Goal: Information Seeking & Learning: Learn about a topic

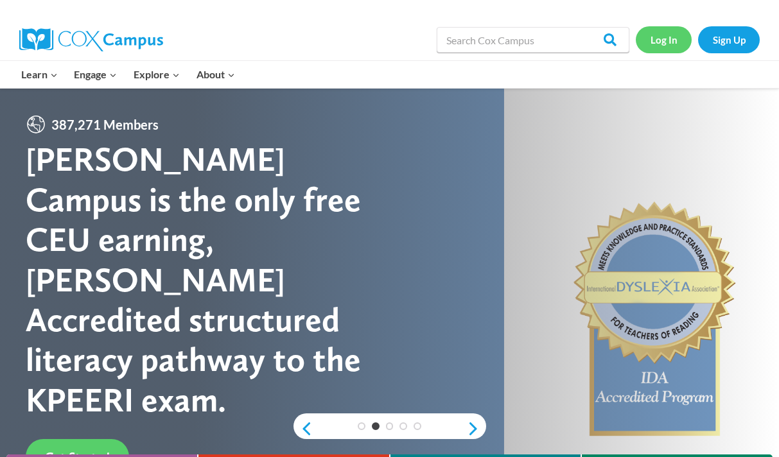
click at [663, 41] on link "Log In" at bounding box center [664, 39] width 56 height 26
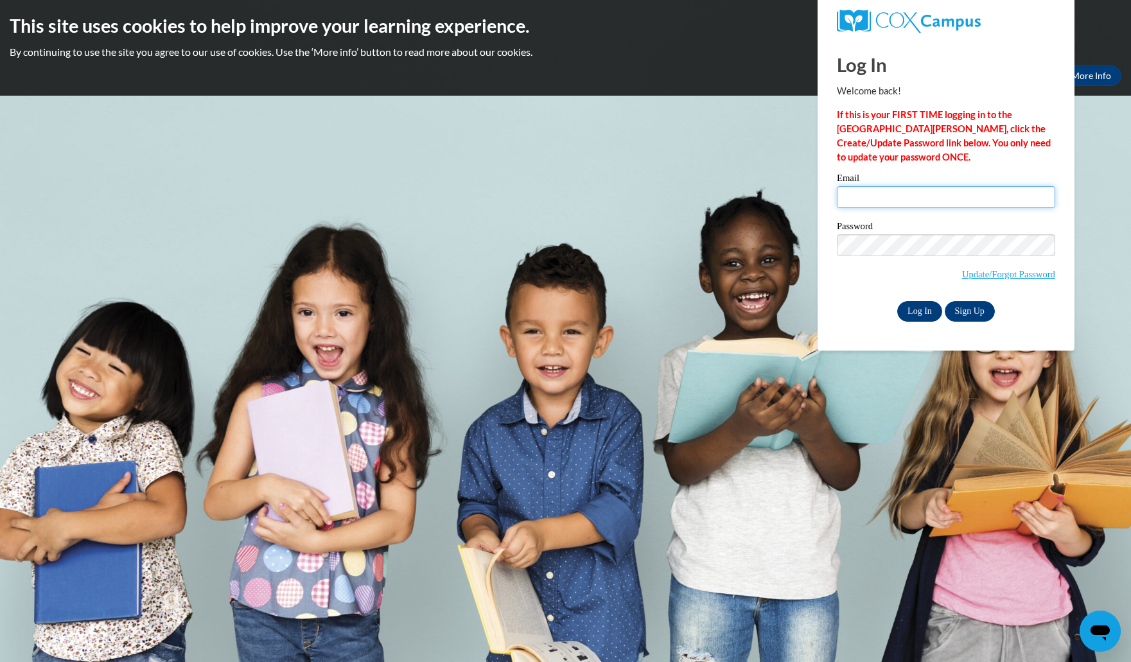
type input "chelsea.villar@k12.hi.us"
click at [788, 309] on input "Log In" at bounding box center [919, 311] width 45 height 21
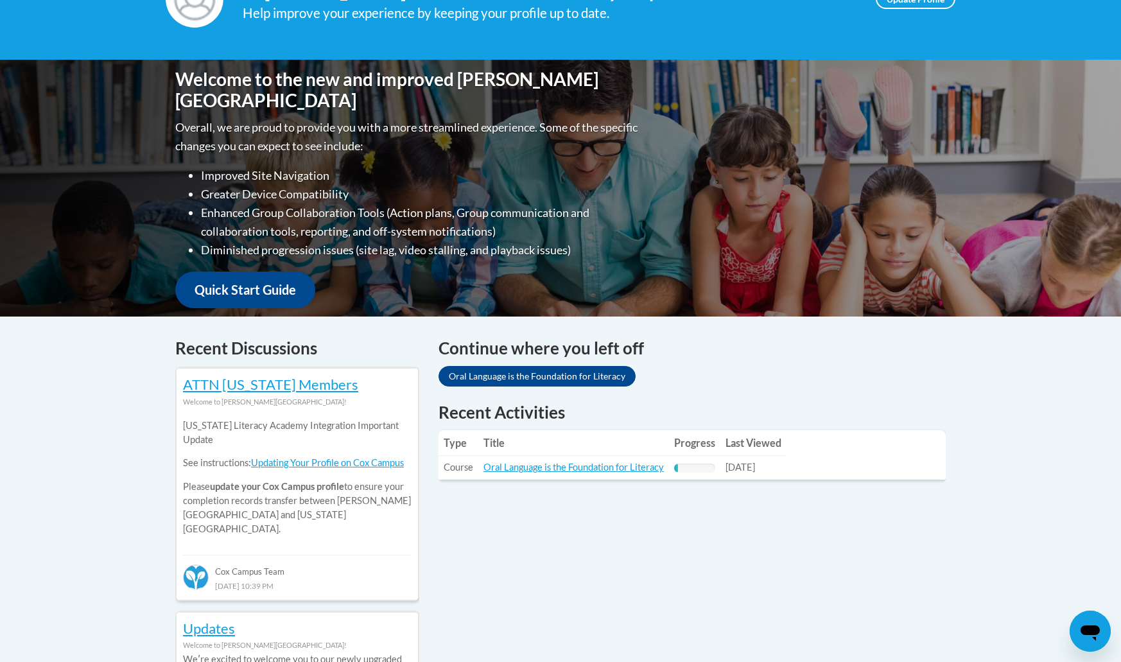
scroll to position [274, 0]
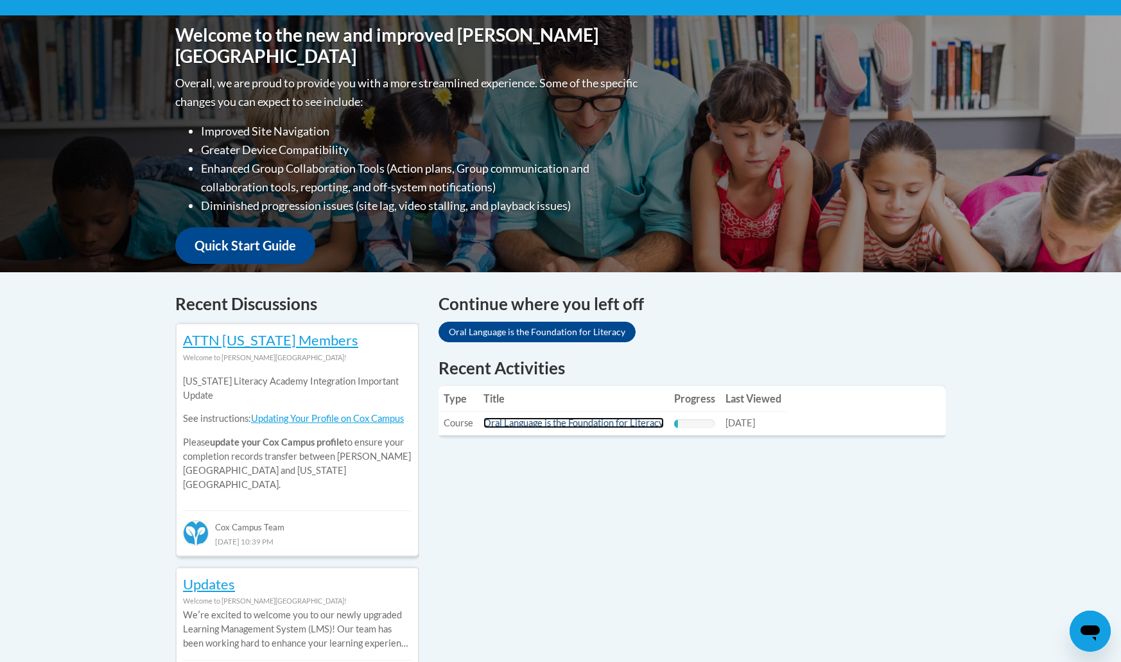
click at [582, 424] on link "Oral Language is the Foundation for Literacy" at bounding box center [573, 422] width 180 height 11
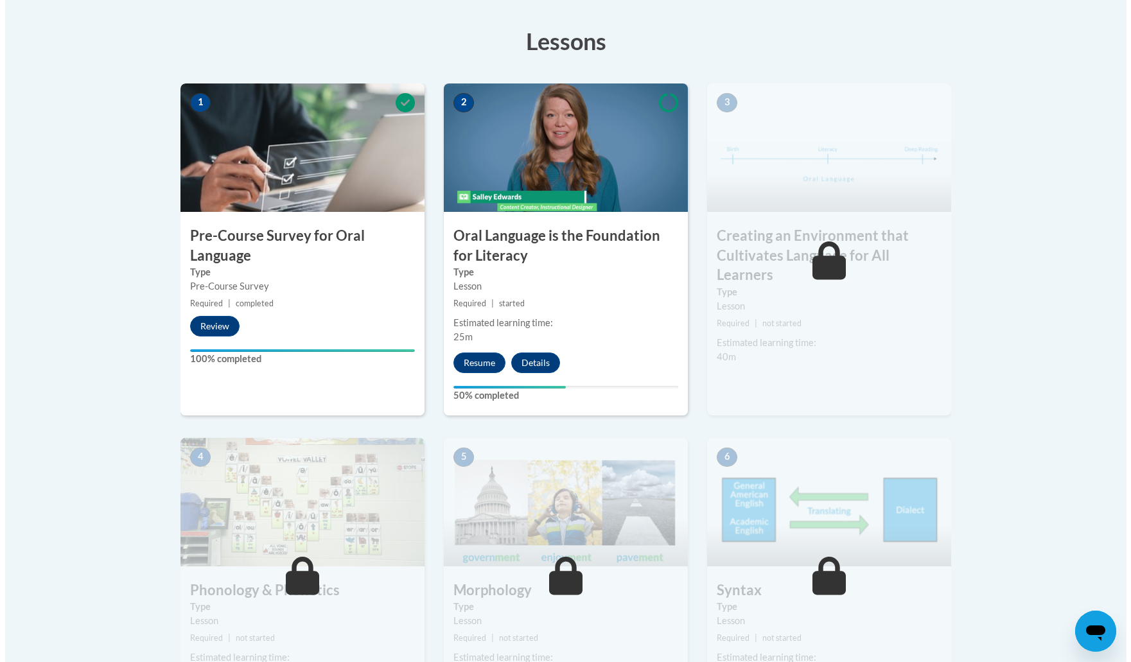
scroll to position [359, 0]
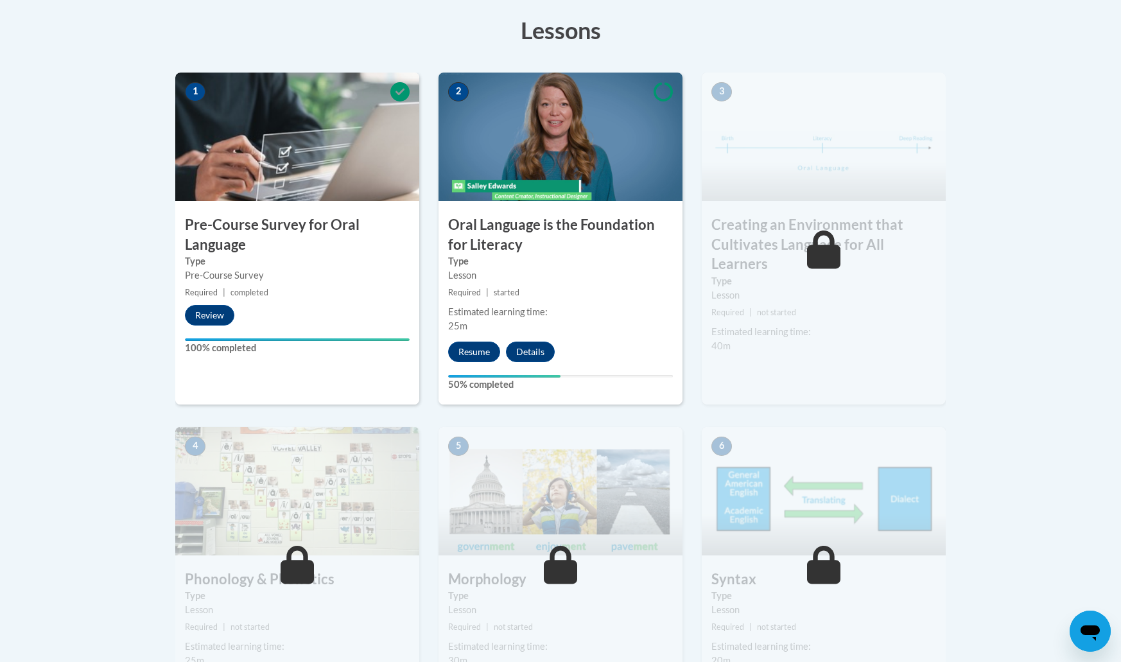
click at [532, 242] on h3 "Oral Language is the Foundation for Literacy" at bounding box center [560, 235] width 244 height 40
click at [476, 351] on button "Resume" at bounding box center [474, 352] width 52 height 21
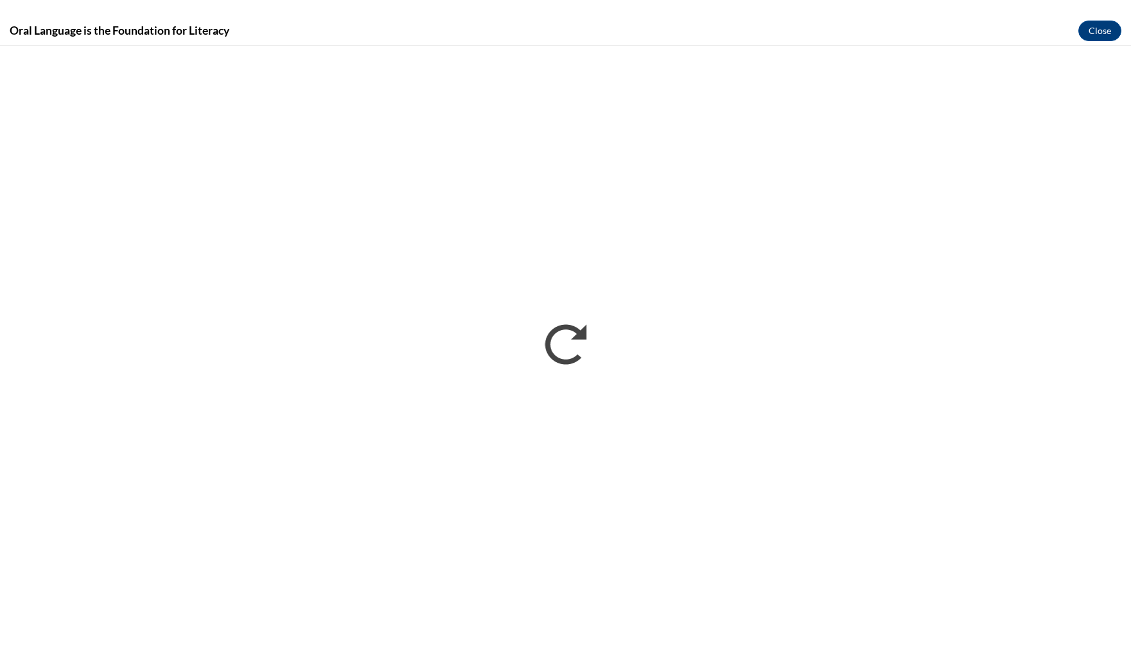
scroll to position [0, 0]
